Goal: Participate in discussion: Engage in conversation with other users on a specific topic

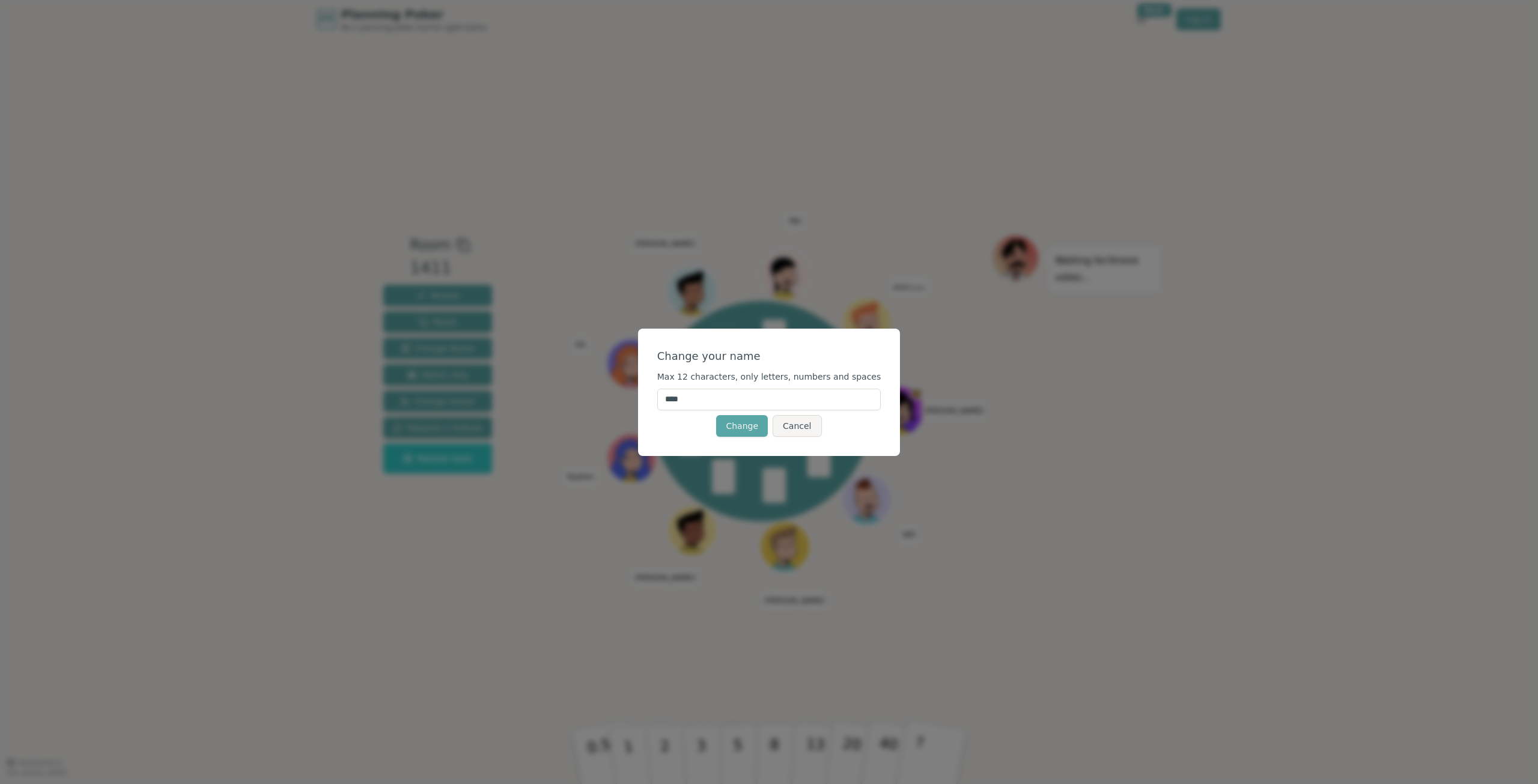
click at [746, 395] on input "****" at bounding box center [769, 399] width 224 height 21
type input "*****"
click button "Change" at bounding box center [742, 425] width 51 height 21
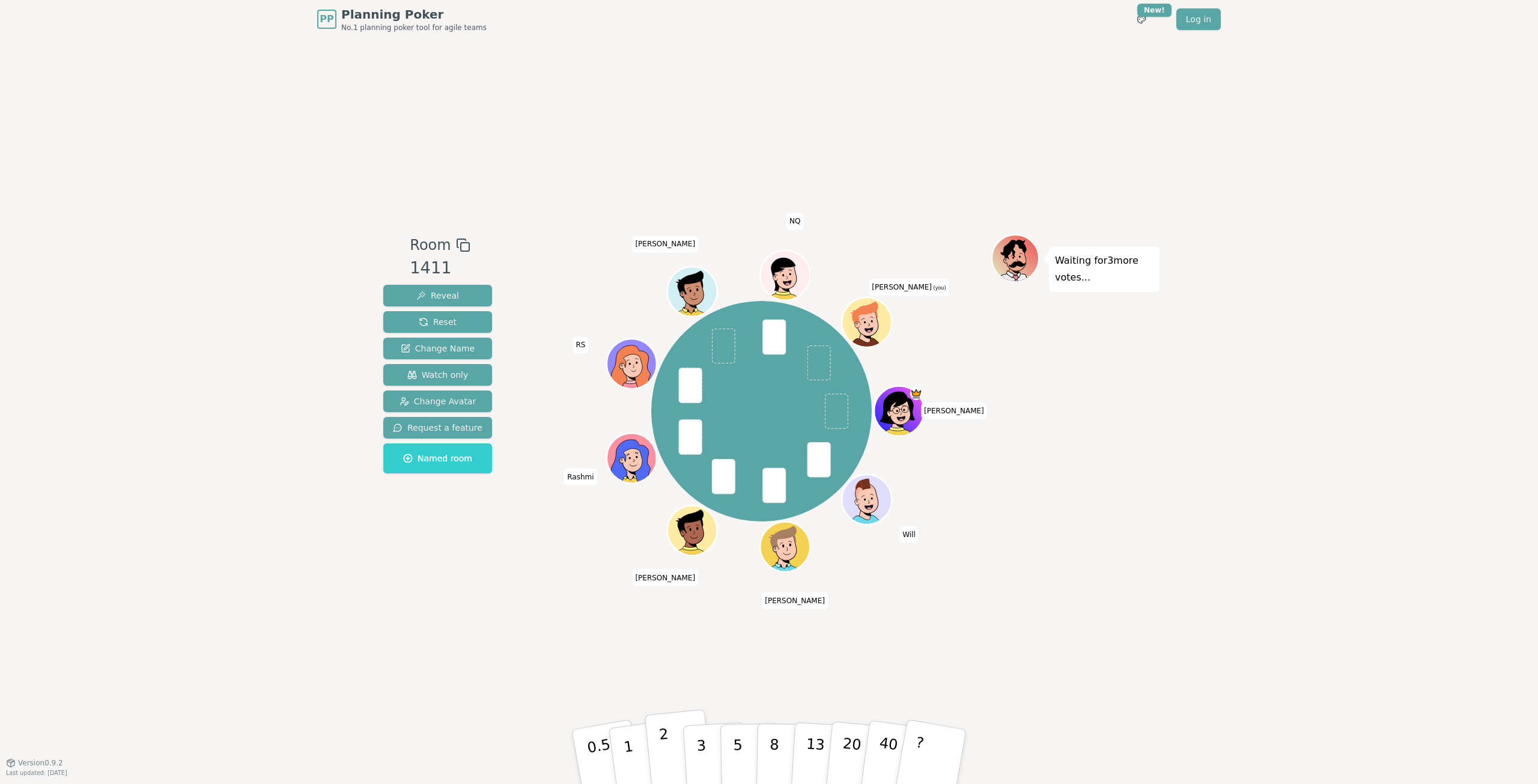
click at [673, 767] on button "2" at bounding box center [679, 757] width 69 height 95
click at [466, 614] on div "Room 1411 Reveal Reset Change Name Watch only Change Avatar Request a feature N…" at bounding box center [769, 400] width 781 height 724
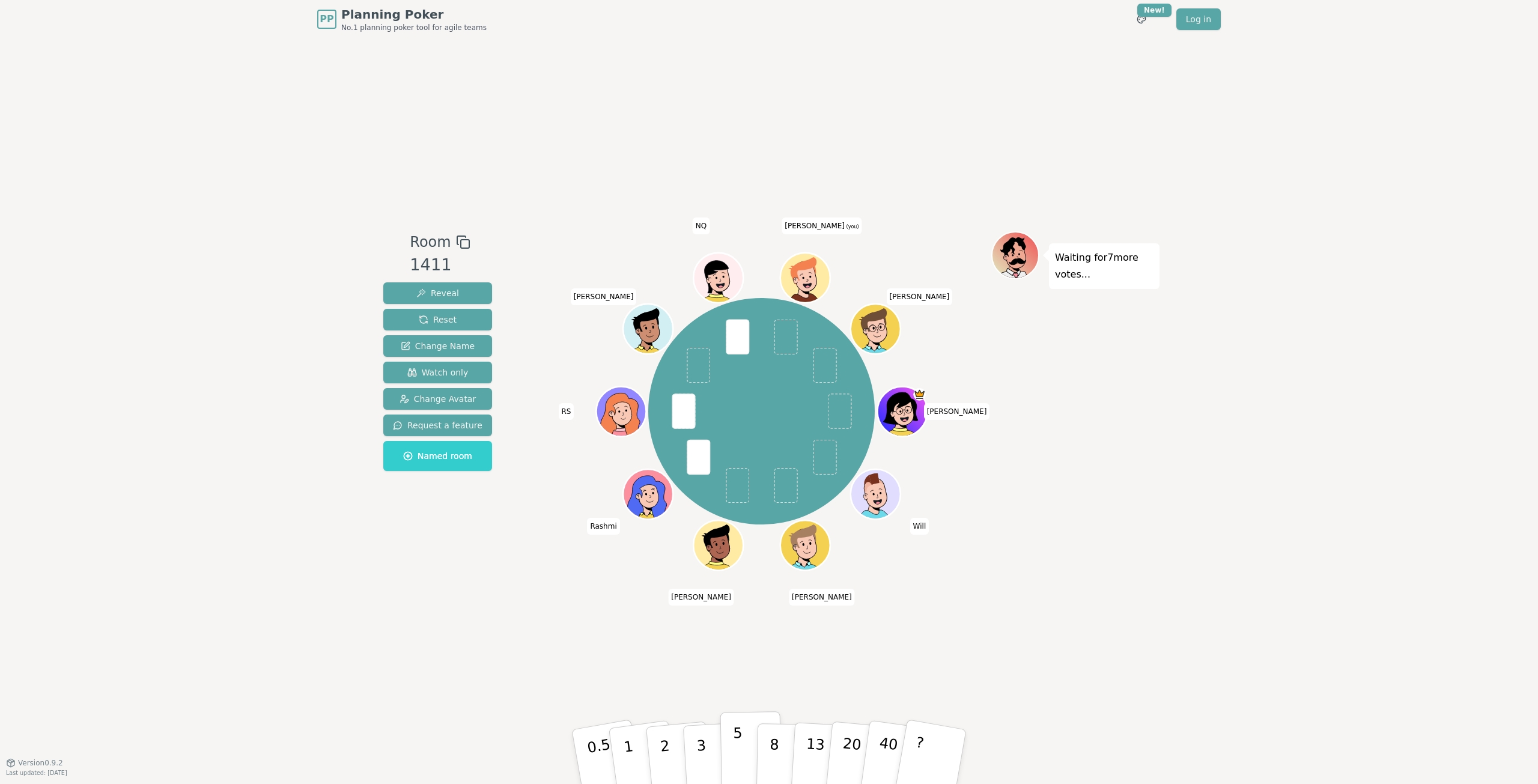
click at [740, 746] on p "5" at bounding box center [738, 757] width 10 height 65
click at [738, 751] on p "5" at bounding box center [738, 757] width 10 height 65
click at [745, 757] on button "5" at bounding box center [751, 757] width 62 height 92
click at [1008, 594] on div "Room 1411 Reveal Reset Change Name Watch only Change Avatar Request a feature N…" at bounding box center [769, 400] width 781 height 724
click at [664, 753] on p "2" at bounding box center [666, 758] width 15 height 65
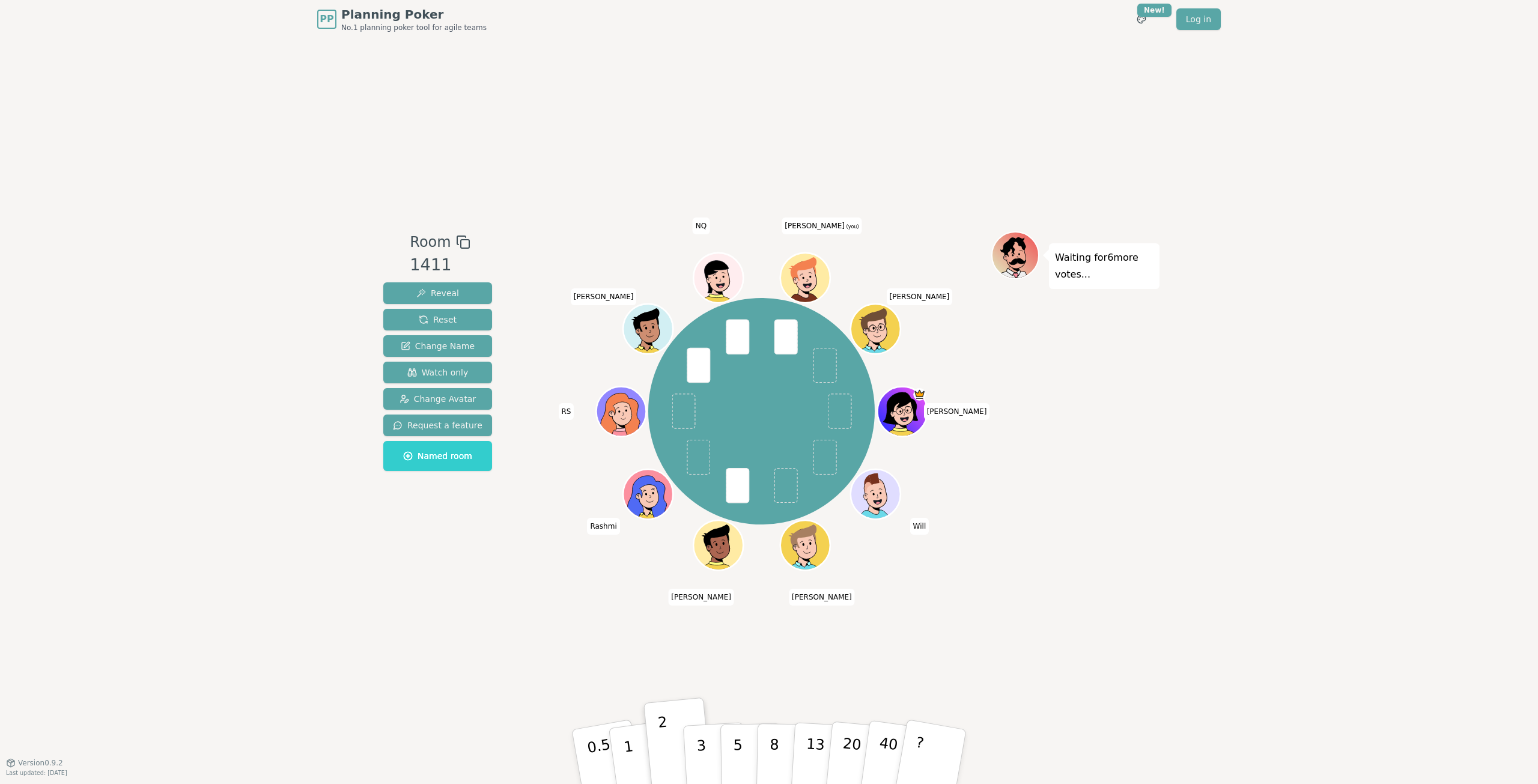
click at [459, 648] on div "Room 1411 Reveal Reset Change Name Watch only Change Avatar Request a feature N…" at bounding box center [769, 400] width 781 height 724
click at [666, 763] on p "2" at bounding box center [666, 758] width 15 height 65
click at [634, 757] on button "1" at bounding box center [642, 757] width 71 height 98
click at [476, 678] on div "Room 1411 Reveal Reset Change Name Watch only Change Avatar Request a feature N…" at bounding box center [769, 400] width 781 height 724
click at [667, 755] on p "2" at bounding box center [666, 758] width 15 height 65
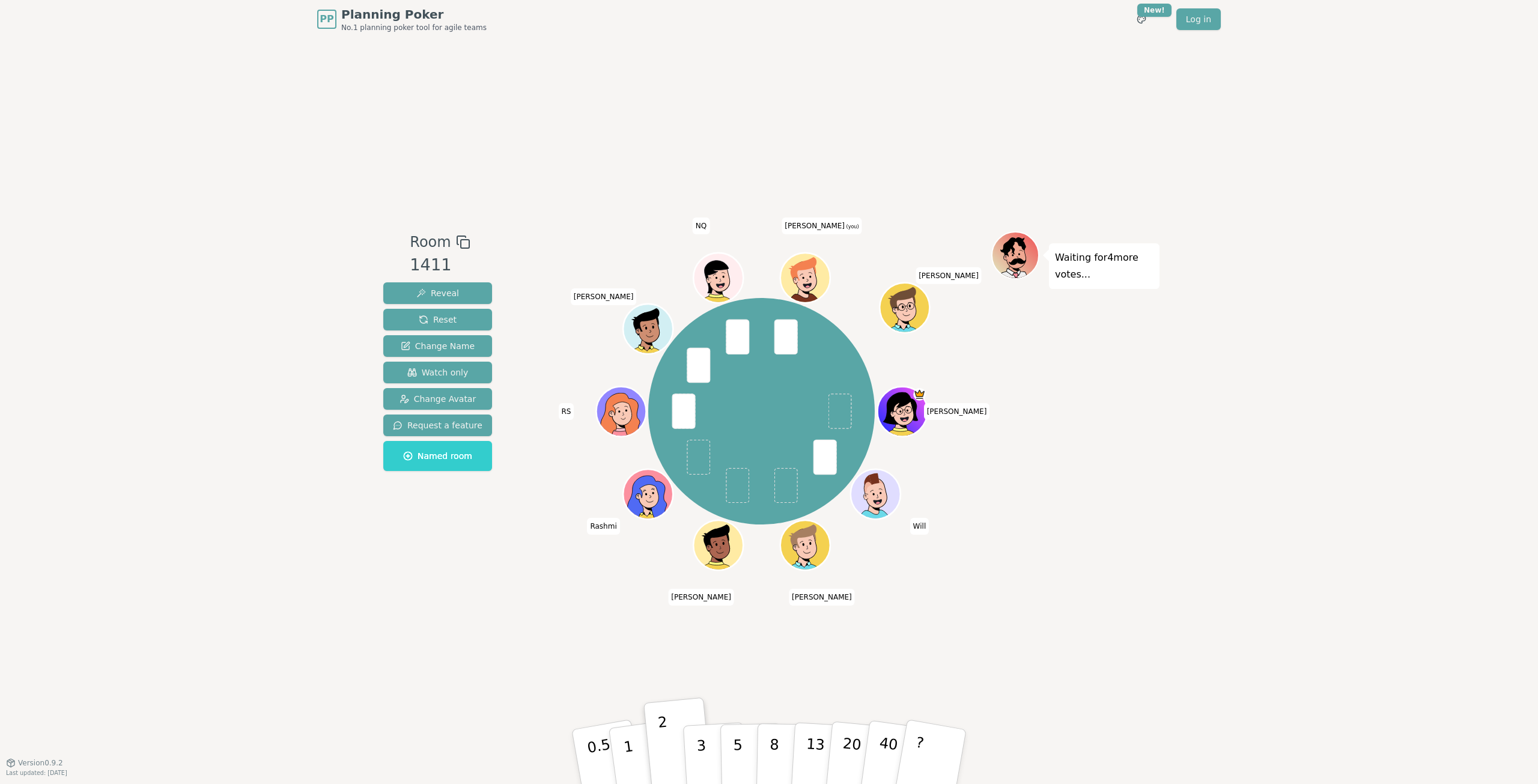
click at [455, 601] on div "Room 1411 Reveal Reset Change Name Watch only Change Avatar Request a feature N…" at bounding box center [769, 400] width 781 height 724
click at [628, 751] on p "1" at bounding box center [630, 758] width 18 height 65
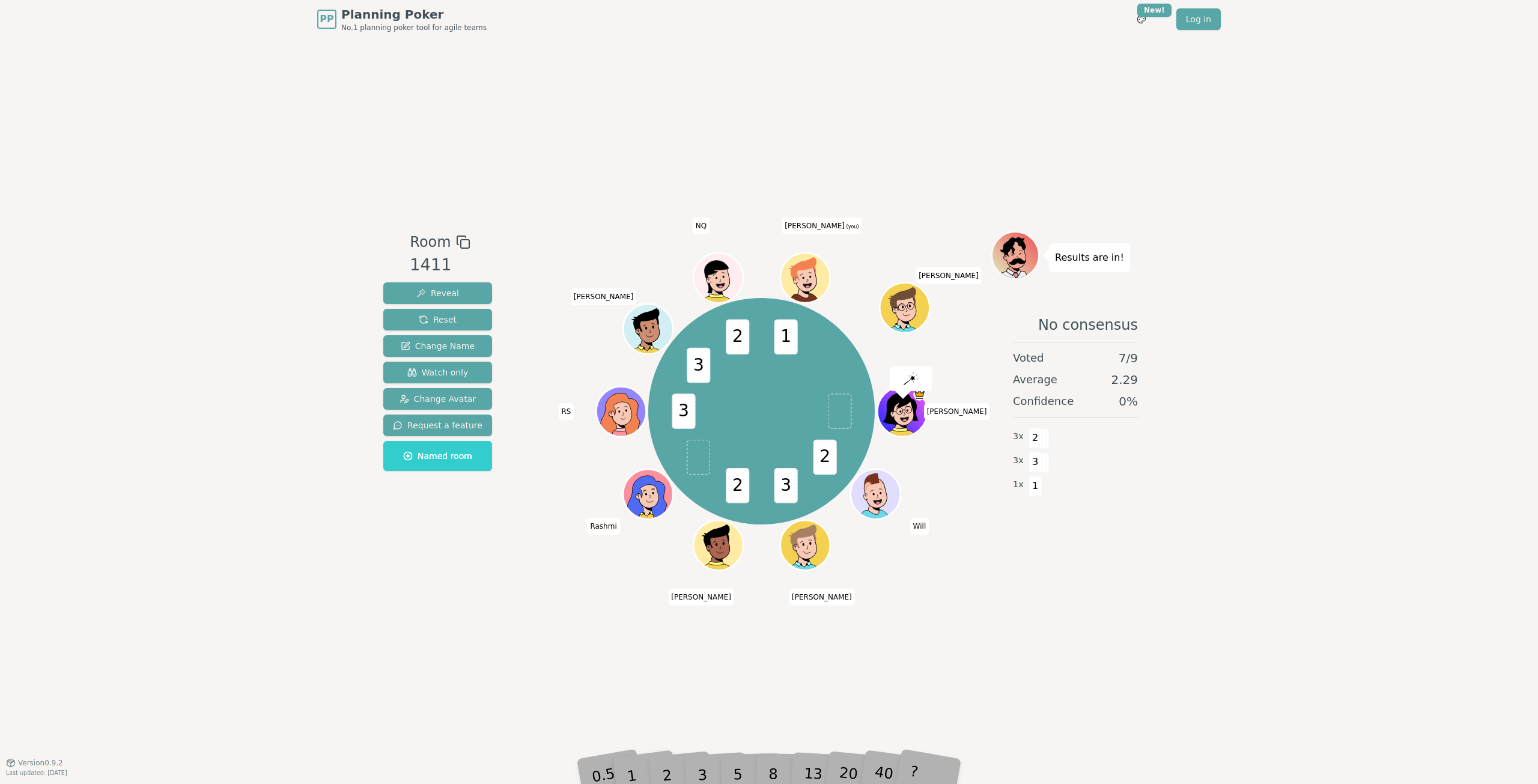
click at [475, 631] on div "Room 1411 Reveal Reset Change Name Watch only Change Avatar Request a feature N…" at bounding box center [769, 400] width 781 height 724
click at [669, 737] on button "2" at bounding box center [679, 757] width 69 height 95
click at [458, 666] on div "Room 1411 Reveal Reset Change Name Watch only Change Avatar Request a feature N…" at bounding box center [769, 400] width 781 height 724
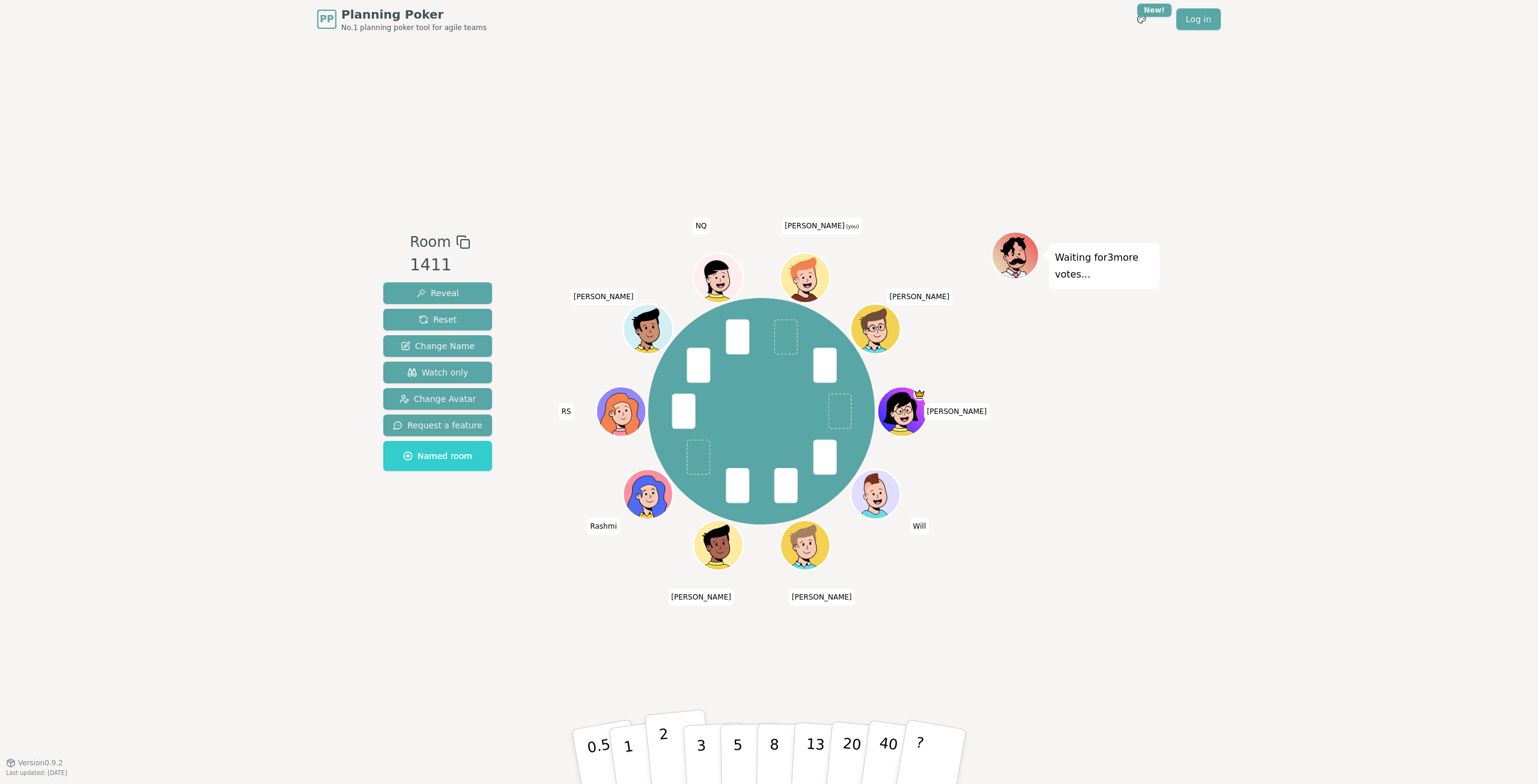
click at [677, 758] on button "2" at bounding box center [679, 757] width 69 height 95
click at [683, 761] on button "2" at bounding box center [679, 757] width 69 height 95
click at [1020, 572] on div "Room 1411 Reveal Reset Change Name Watch only Change Avatar Request a feature N…" at bounding box center [769, 400] width 781 height 724
click at [733, 753] on button "5" at bounding box center [751, 757] width 62 height 92
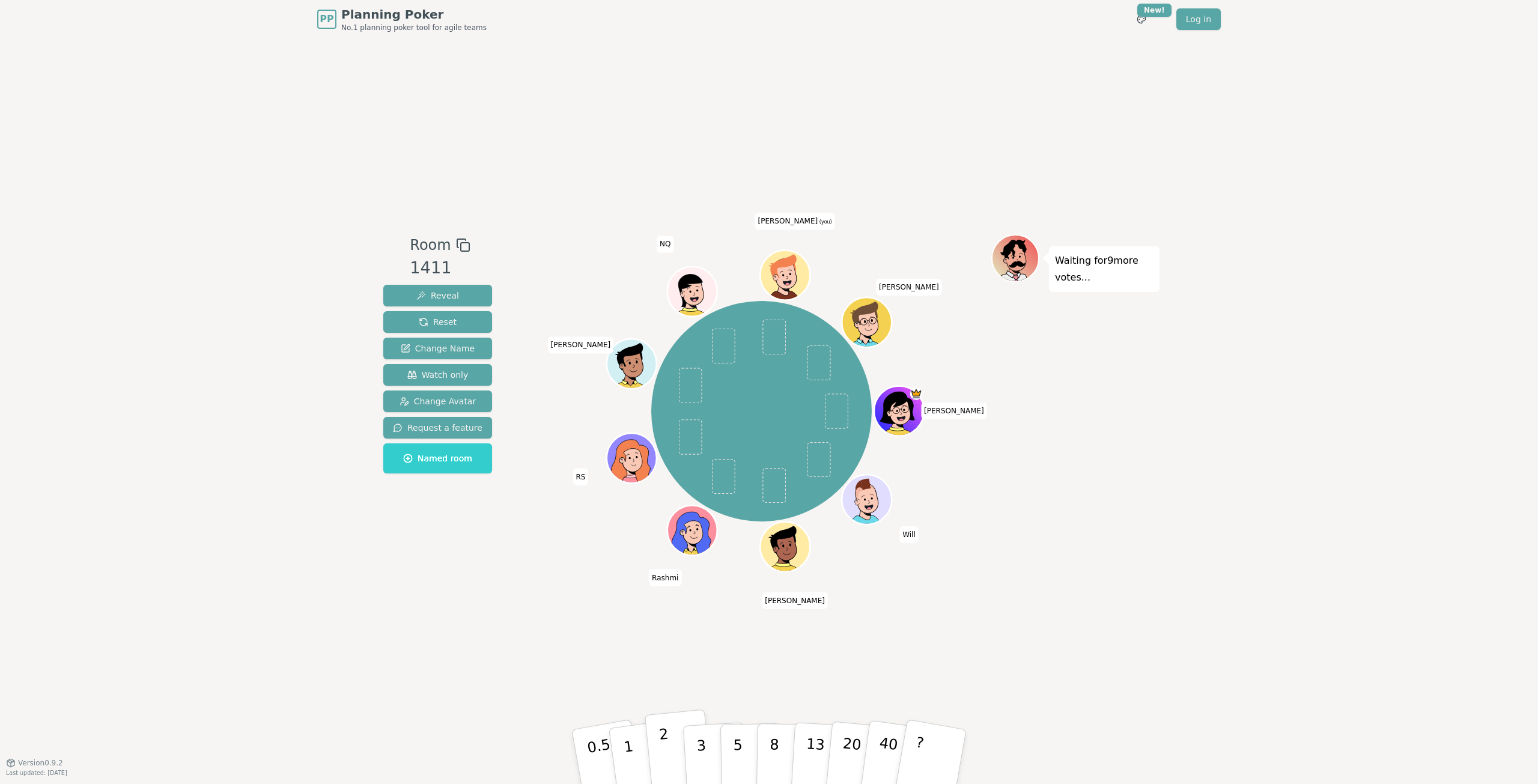
click at [660, 757] on button "2" at bounding box center [679, 757] width 69 height 95
